Goal: Task Accomplishment & Management: Use online tool/utility

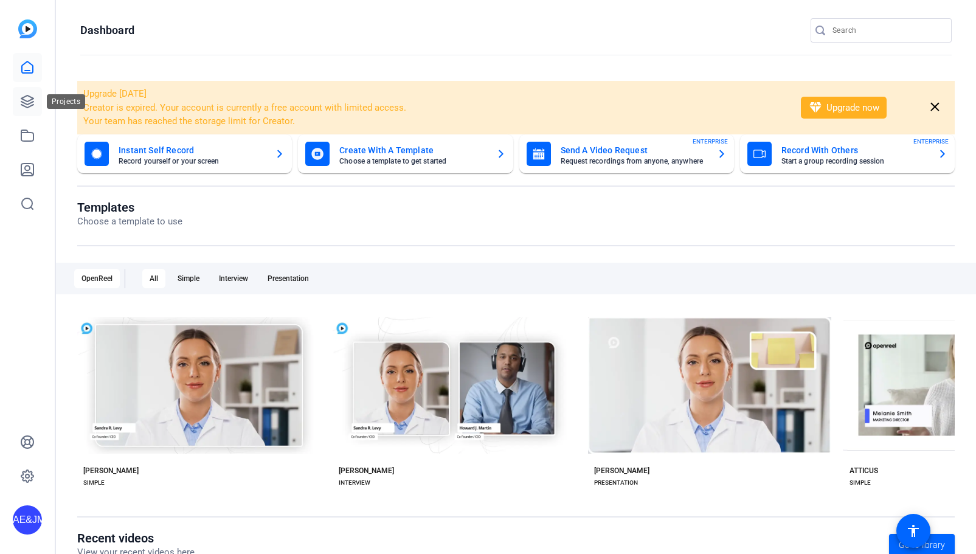
click at [21, 97] on icon at bounding box center [27, 101] width 15 height 15
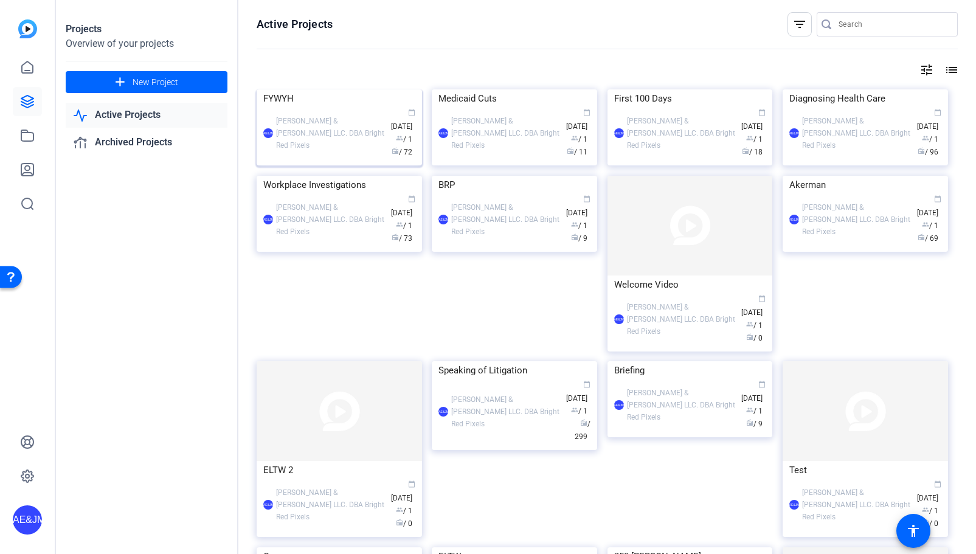
click at [297, 108] on div "FYWYH" at bounding box center [339, 98] width 152 height 18
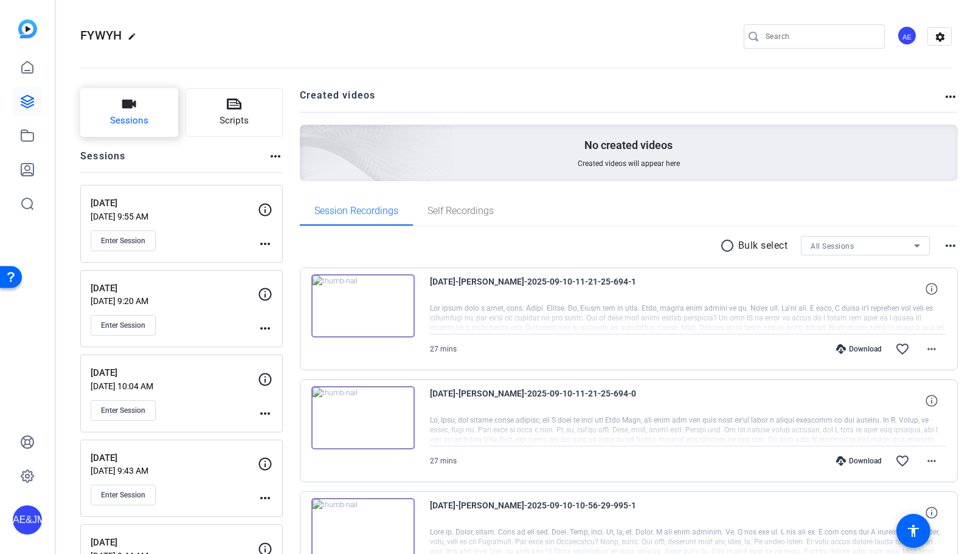
click at [117, 107] on button "Sessions" at bounding box center [129, 112] width 98 height 49
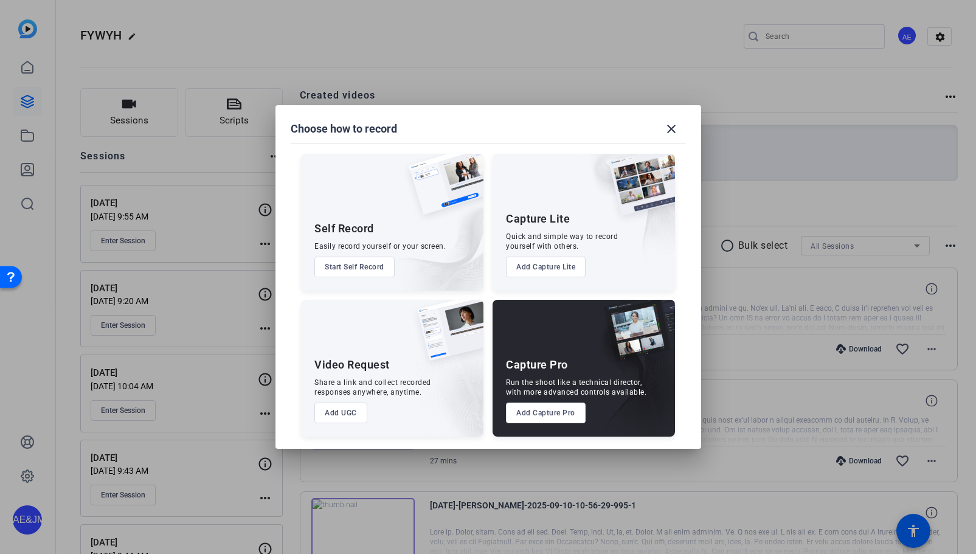
click at [560, 415] on button "Add Capture Pro" at bounding box center [546, 412] width 80 height 21
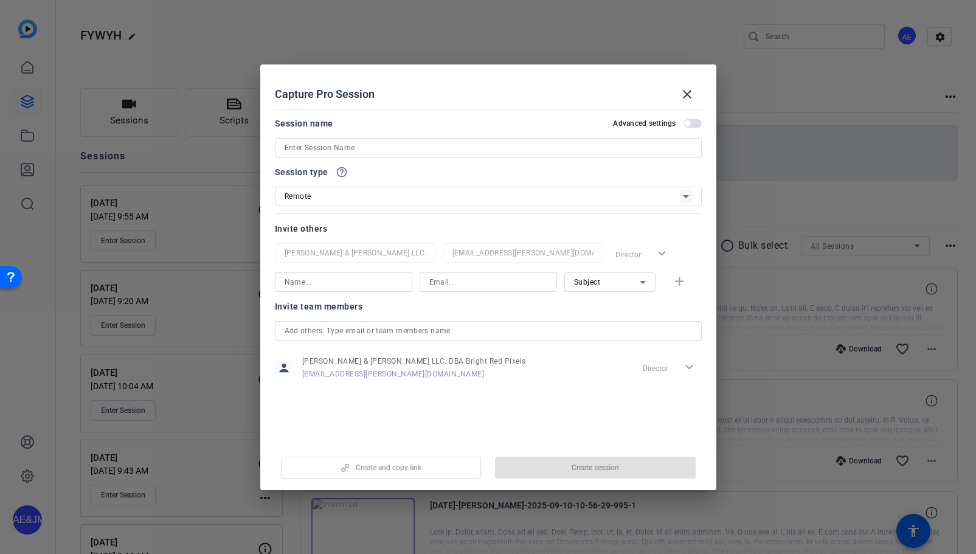
click at [345, 146] on input at bounding box center [487, 147] width 407 height 15
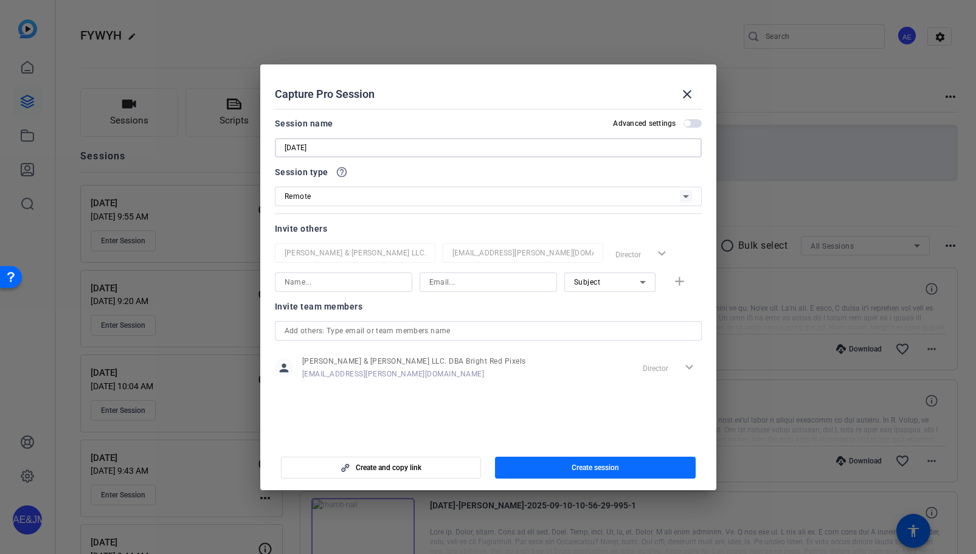
type input "[DATE]"
click at [577, 470] on span "Create session" at bounding box center [594, 468] width 47 height 10
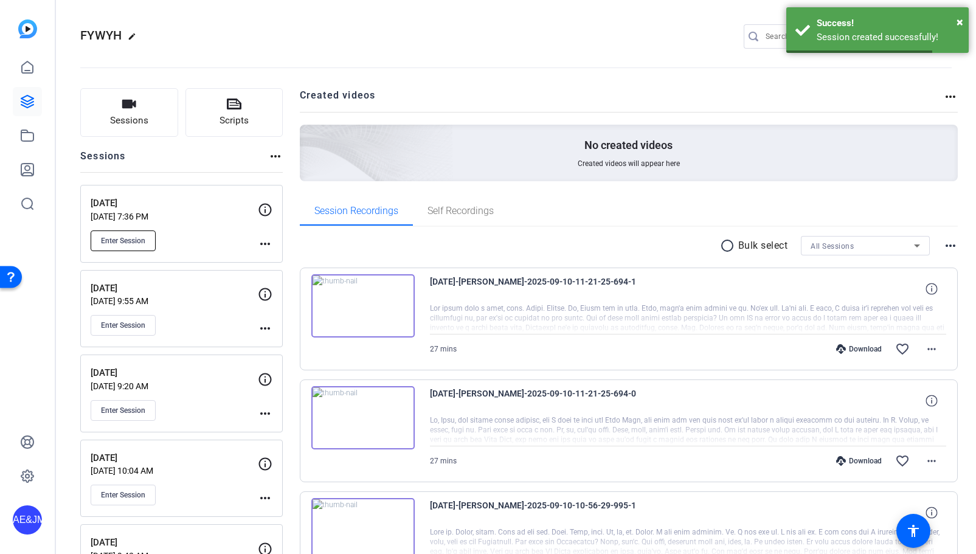
click at [141, 247] on button "Enter Session" at bounding box center [123, 240] width 65 height 21
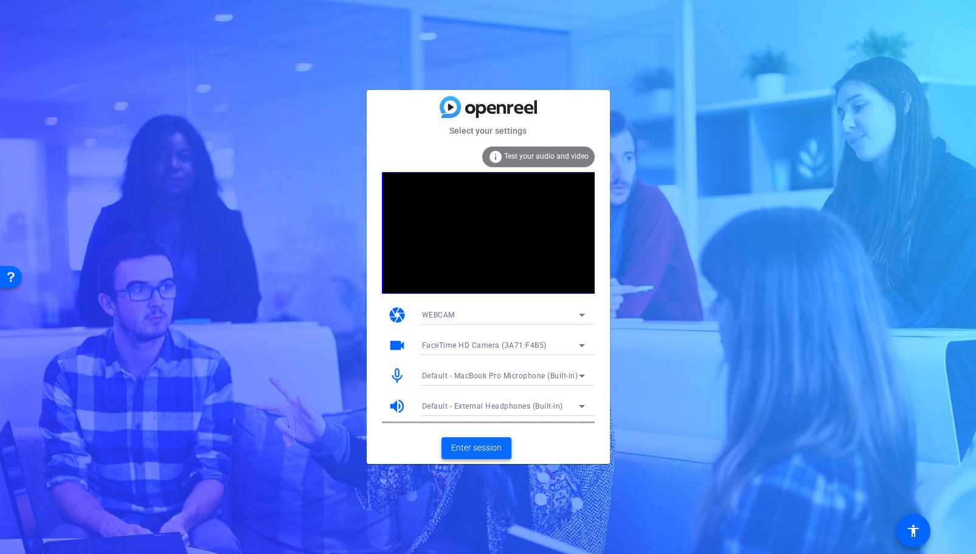
click at [489, 449] on span "Enter session" at bounding box center [476, 447] width 50 height 13
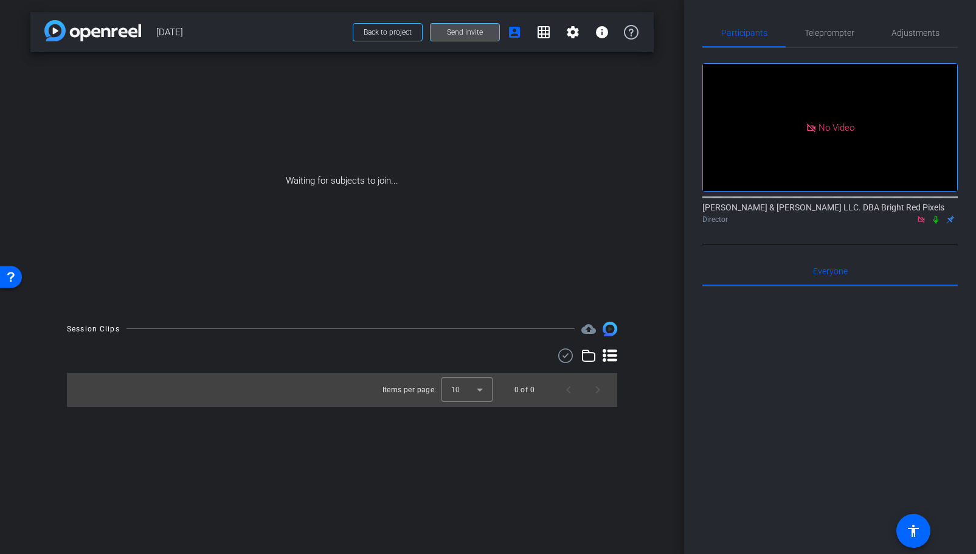
click at [454, 33] on span "Send invite" at bounding box center [465, 32] width 36 height 10
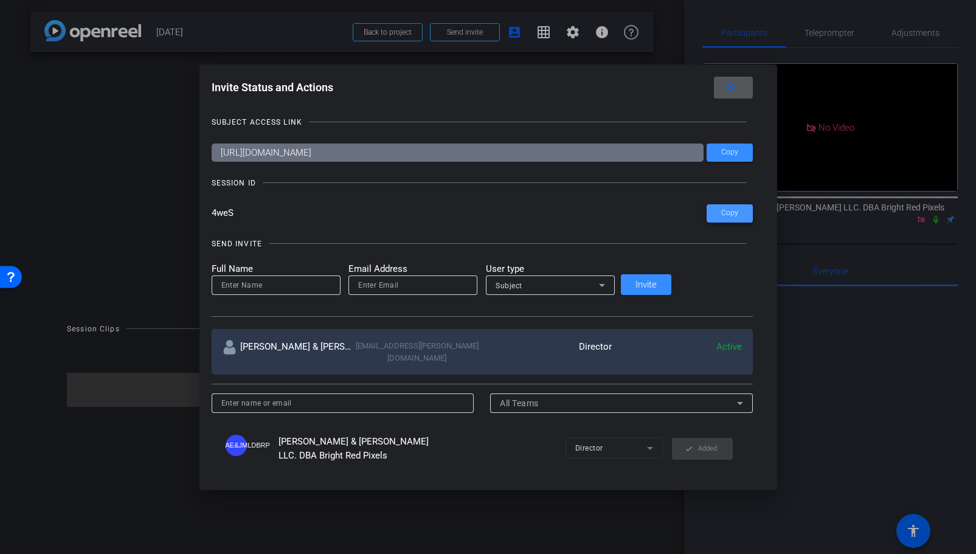
click at [706, 215] on span at bounding box center [729, 213] width 46 height 29
click at [721, 152] on span "Copy" at bounding box center [729, 152] width 17 height 9
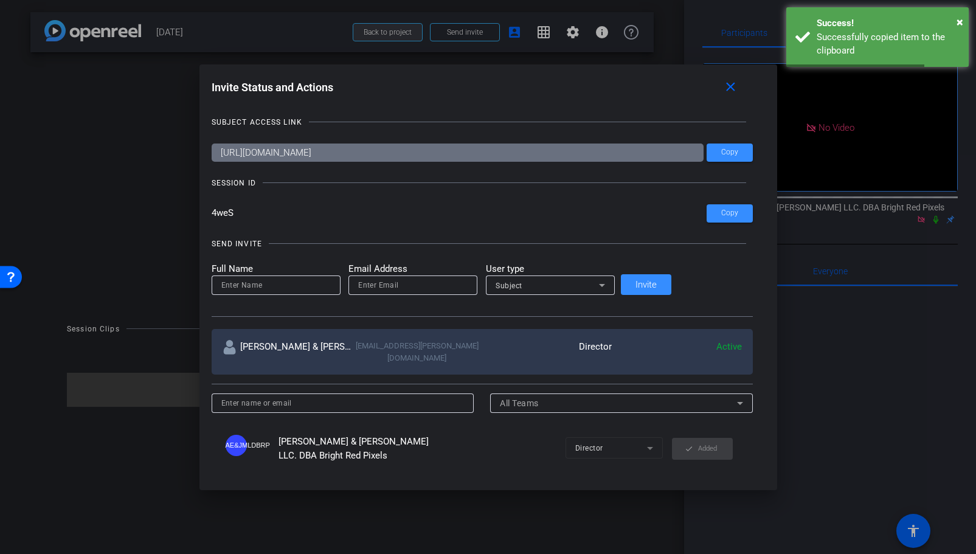
drag, startPoint x: 446, startPoint y: 36, endPoint x: 386, endPoint y: 19, distance: 62.5
click at [386, 18] on div at bounding box center [488, 277] width 976 height 554
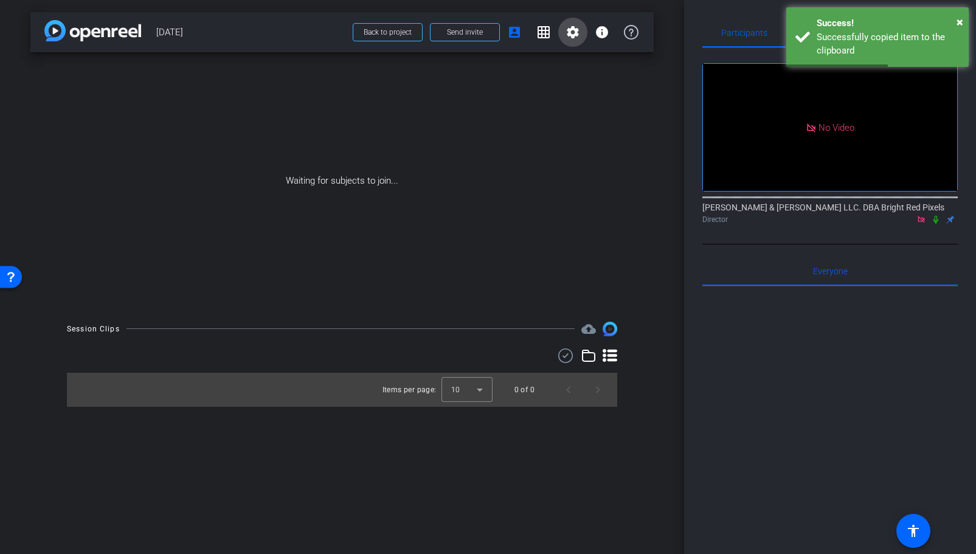
click at [582, 33] on span at bounding box center [572, 32] width 29 height 29
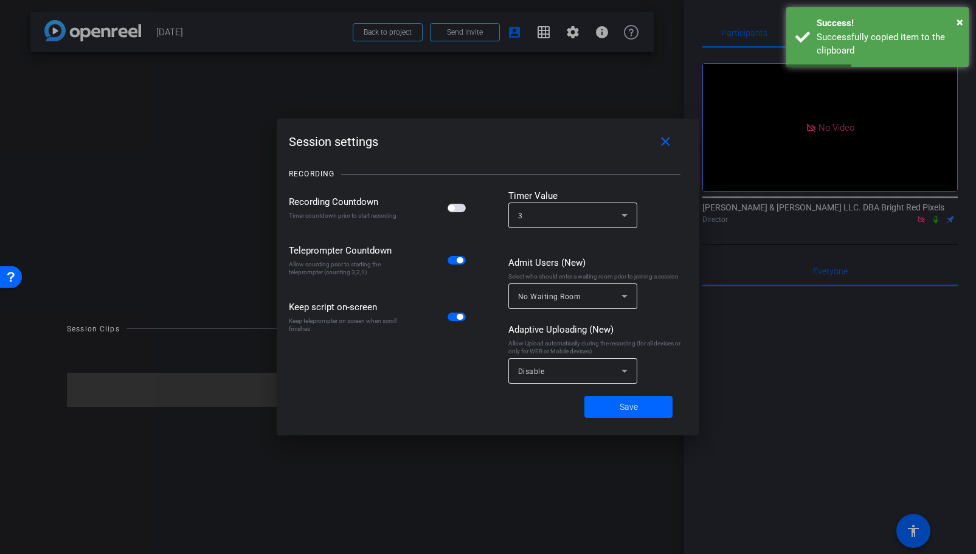
drag, startPoint x: 453, startPoint y: 210, endPoint x: 467, endPoint y: 252, distance: 43.4
click at [453, 210] on span "button" at bounding box center [456, 208] width 18 height 9
click at [540, 382] on div "Disable" at bounding box center [572, 371] width 109 height 26
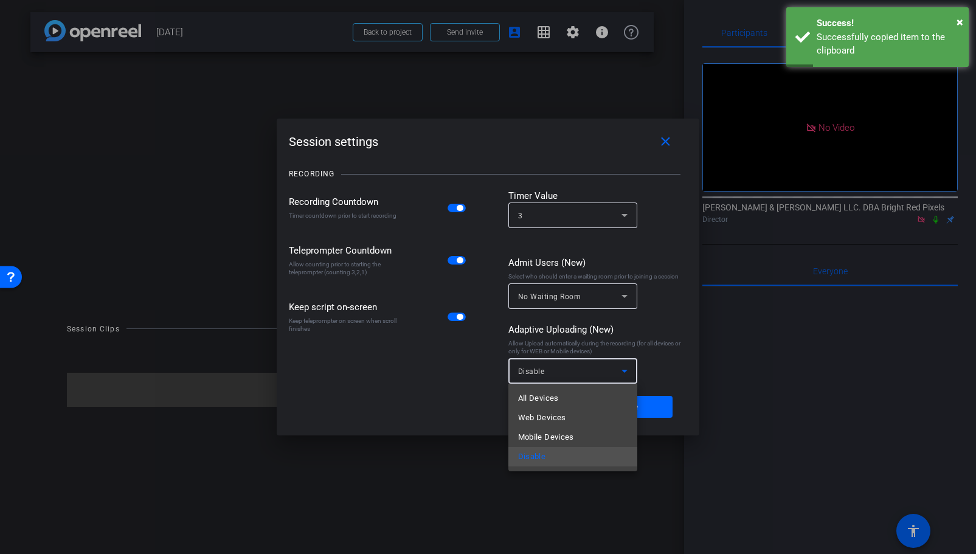
click at [543, 396] on span "All Devices" at bounding box center [538, 398] width 41 height 15
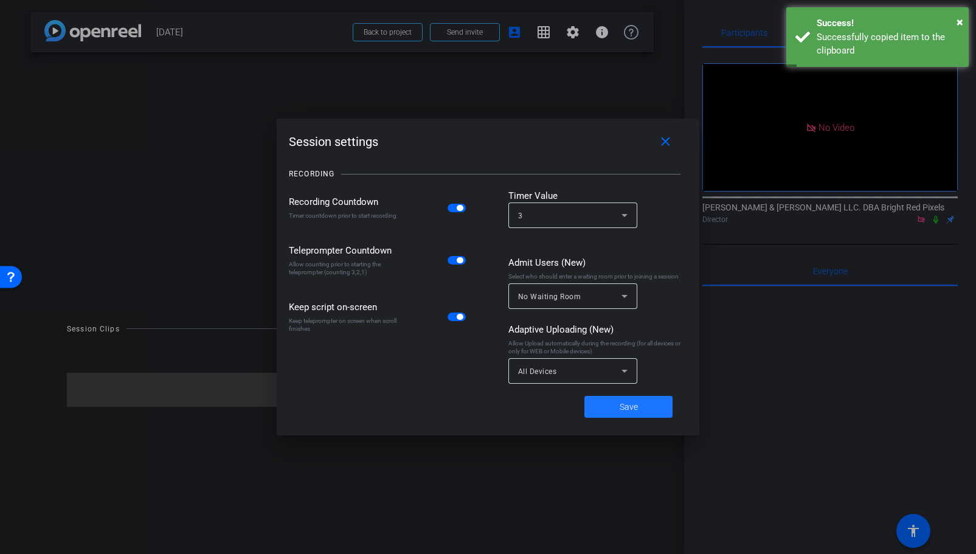
click at [608, 398] on span at bounding box center [628, 406] width 88 height 29
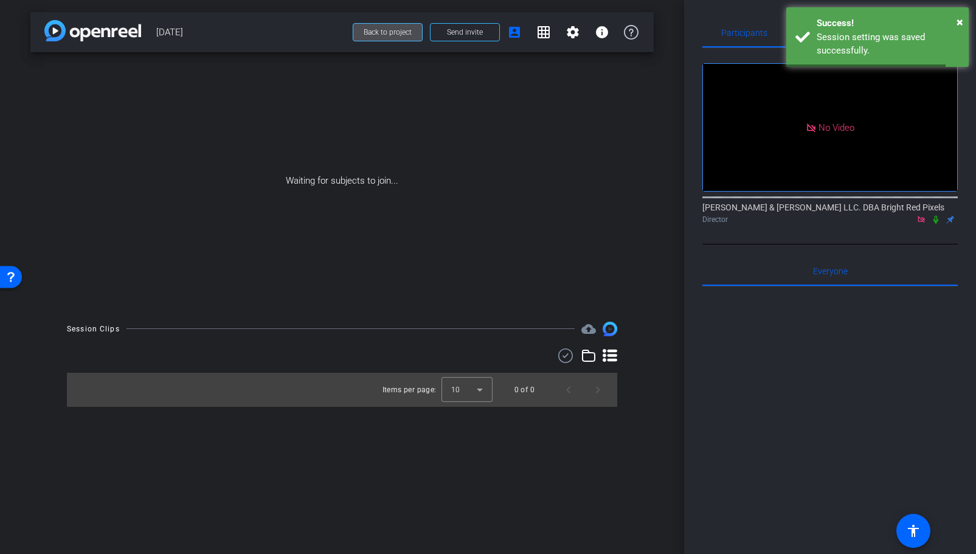
click at [396, 24] on span at bounding box center [387, 32] width 69 height 29
